Goal: Find specific page/section: Find specific page/section

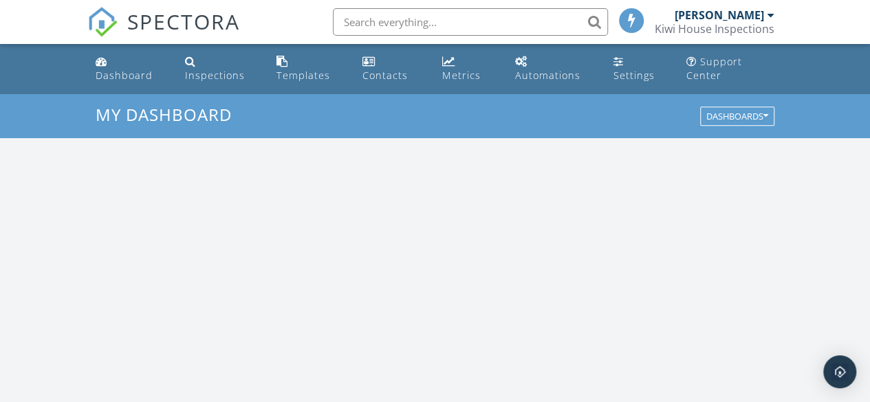
scroll to position [1272, 890]
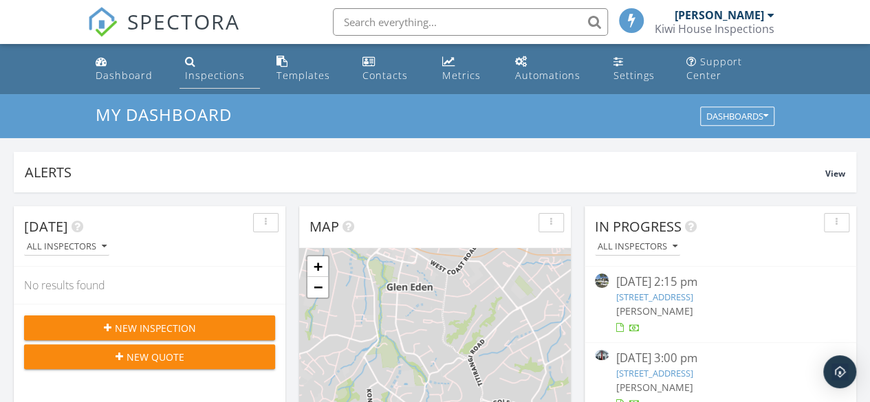
click at [209, 84] on link "Inspections" at bounding box center [219, 68] width 80 height 39
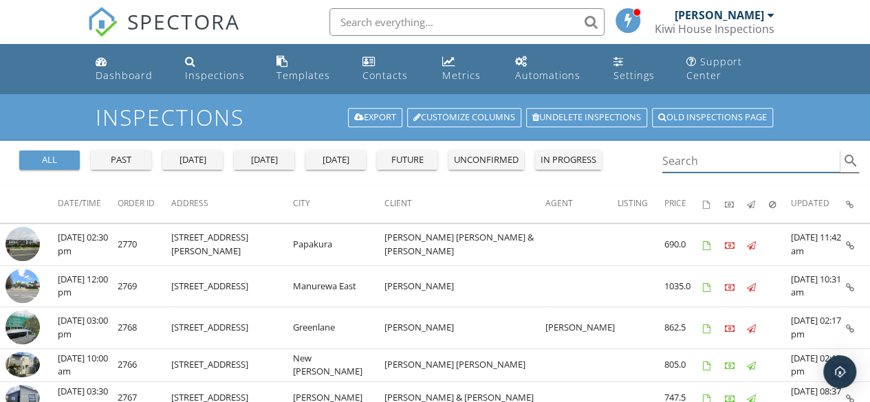
click at [713, 162] on input "Search" at bounding box center [751, 161] width 178 height 23
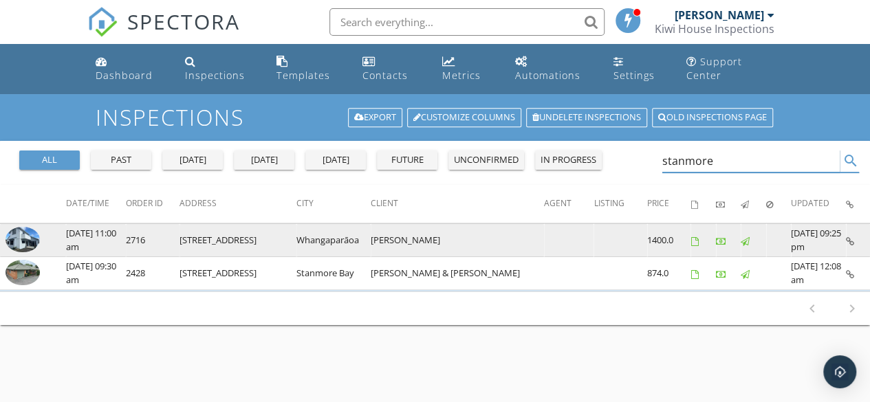
type input "stanmore"
click at [16, 233] on img at bounding box center [22, 239] width 34 height 25
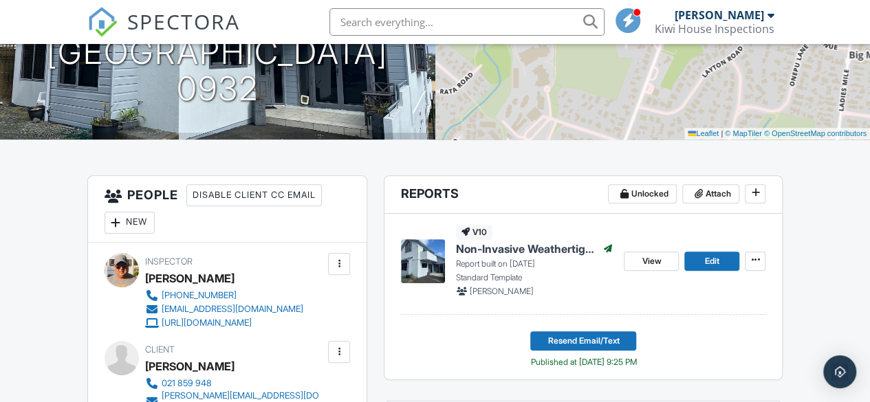
scroll to position [243, 0]
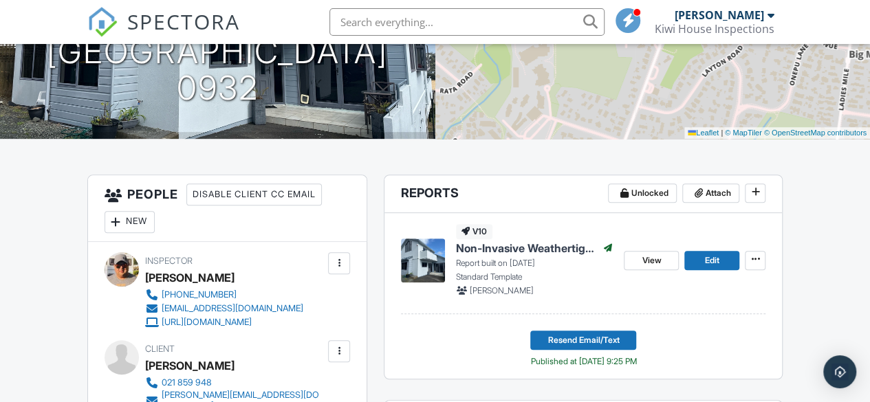
drag, startPoint x: 529, startPoint y: 247, endPoint x: 571, endPoint y: 225, distance: 47.0
click at [529, 247] on span "Non-Invasive Weathertightness Inspection Report" at bounding box center [526, 248] width 140 height 15
